Goal: Find specific page/section: Find specific page/section

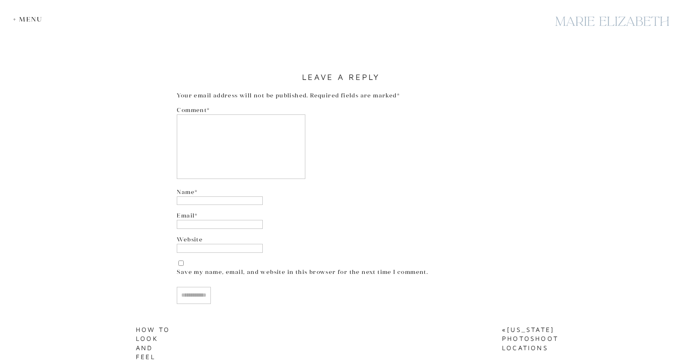
scroll to position [2210, 0]
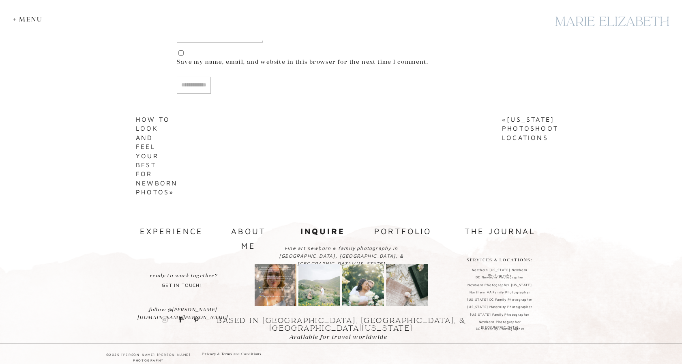
click at [162, 320] on icon at bounding box center [165, 319] width 6 height 9
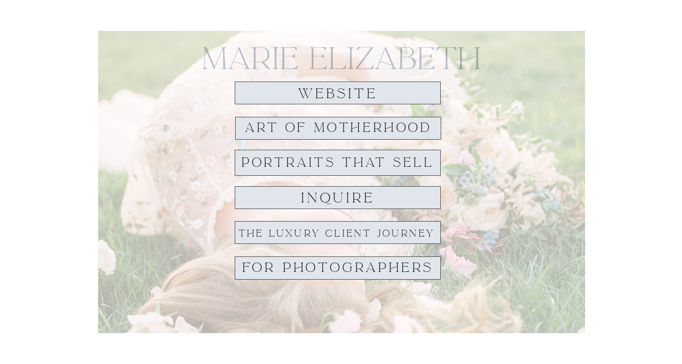
click at [364, 100] on h1 "website" at bounding box center [337, 93] width 93 height 15
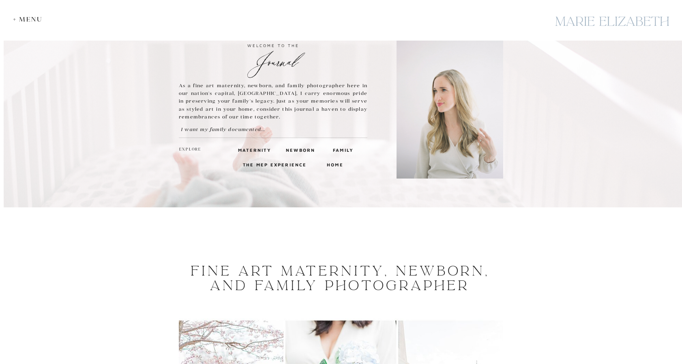
scroll to position [39, 0]
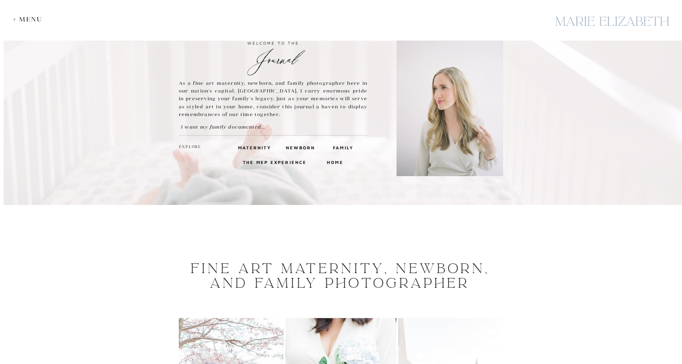
click at [262, 146] on h3 "maternity" at bounding box center [252, 147] width 28 height 7
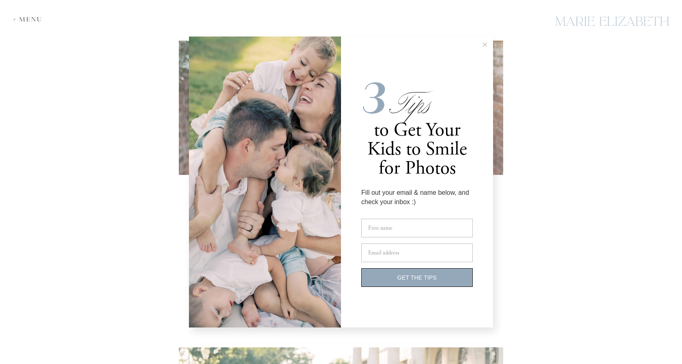
scroll to position [1071, 0]
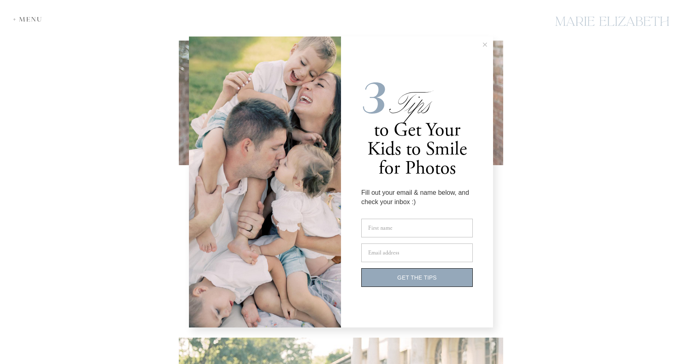
click at [483, 46] on line at bounding box center [485, 45] width 4 height 4
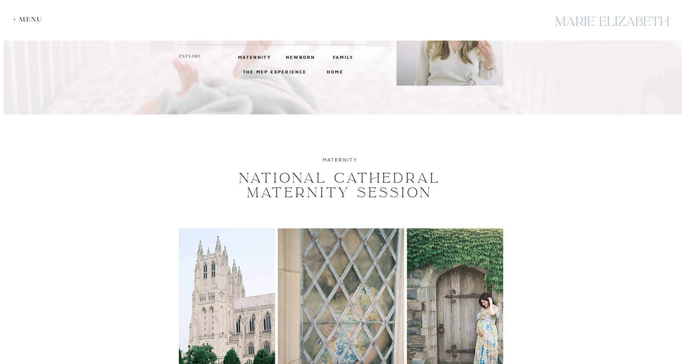
scroll to position [0, 0]
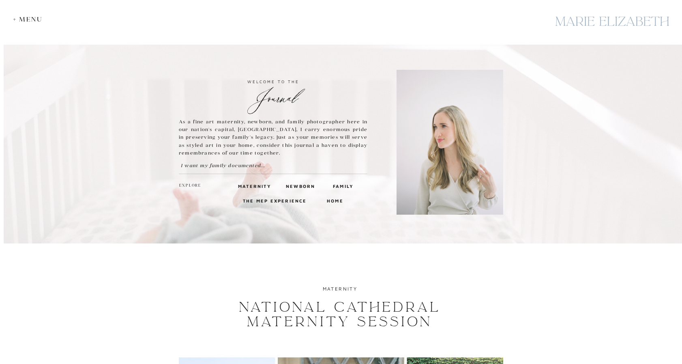
click at [22, 16] on div "+ Menu" at bounding box center [30, 19] width 34 height 8
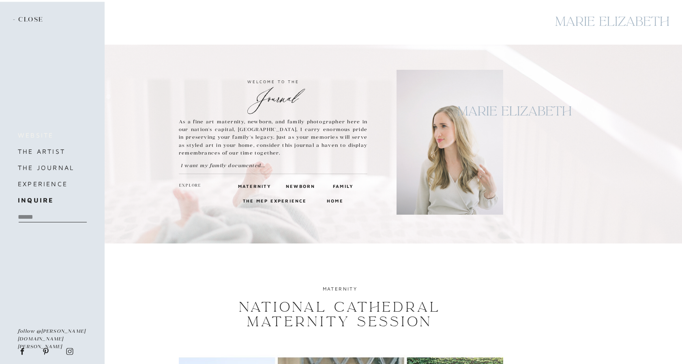
click at [42, 135] on h3 "website" at bounding box center [52, 134] width 68 height 11
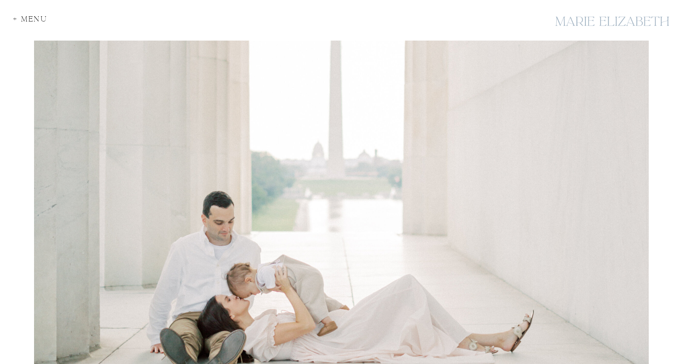
click at [10, 21] on div at bounding box center [341, 196] width 683 height 393
click at [14, 20] on div "+ Menu" at bounding box center [32, 20] width 39 height 11
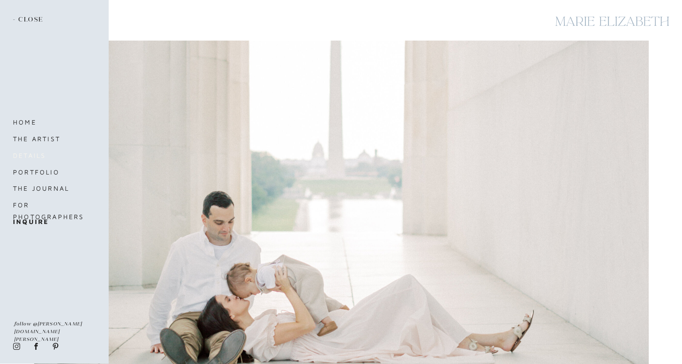
click at [31, 154] on nav "details" at bounding box center [47, 155] width 68 height 11
